Goal: Transaction & Acquisition: Book appointment/travel/reservation

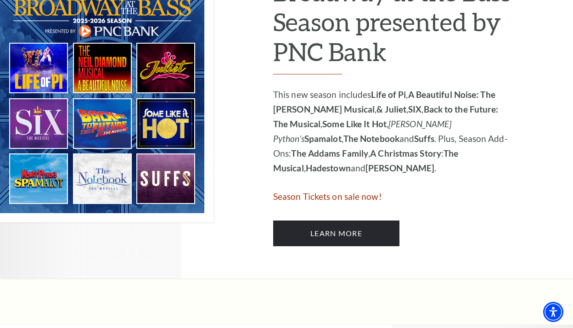
scroll to position [534, 0]
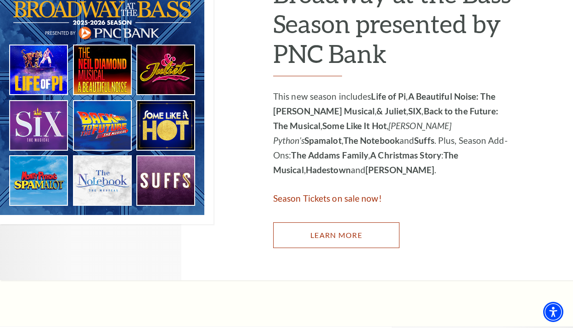
click at [319, 241] on link "Learn More" at bounding box center [336, 235] width 126 height 26
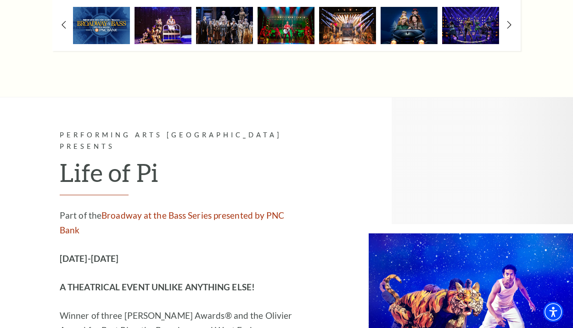
scroll to position [815, 0]
